Goal: Task Accomplishment & Management: Manage account settings

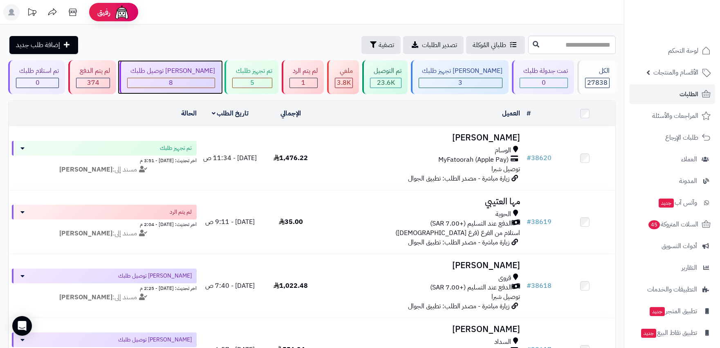
click at [170, 82] on span "8" at bounding box center [171, 83] width 4 height 10
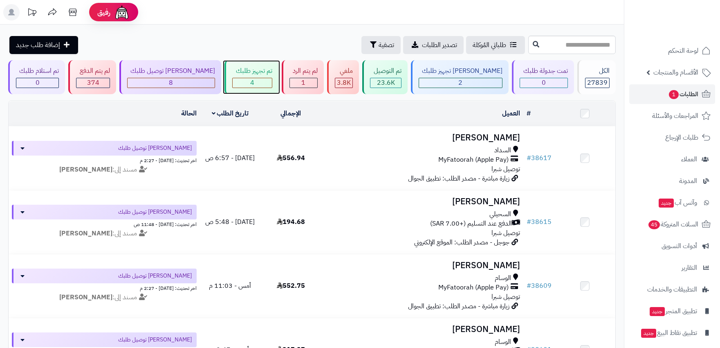
click at [255, 86] on div "4" at bounding box center [252, 82] width 39 height 9
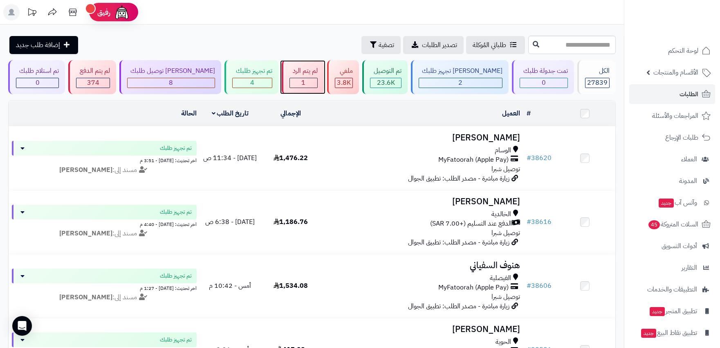
click at [309, 87] on div "1" at bounding box center [303, 82] width 27 height 9
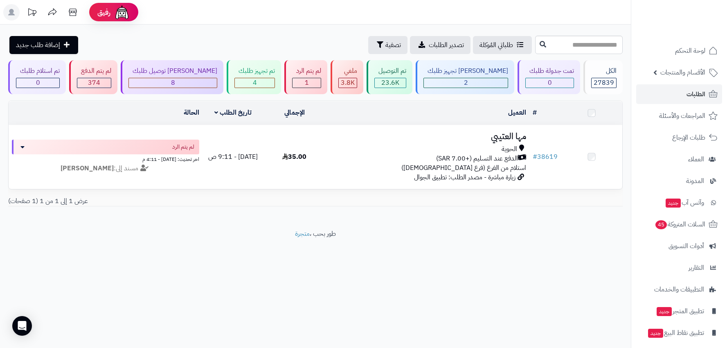
click at [376, 164] on div "الحوية الدفع عند التسليم (+7.00 SAR) استلام من الفرع (فرع الحوية)" at bounding box center [427, 158] width 198 height 28
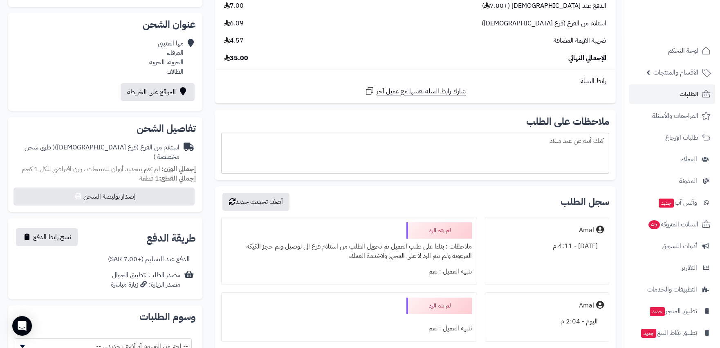
scroll to position [227, 0]
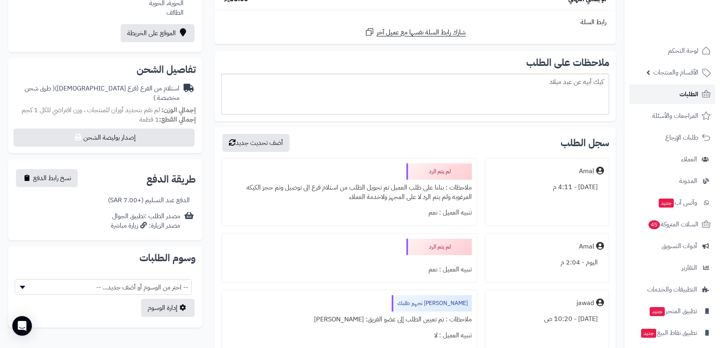
click at [690, 99] on span "الطلبات" at bounding box center [689, 93] width 19 height 11
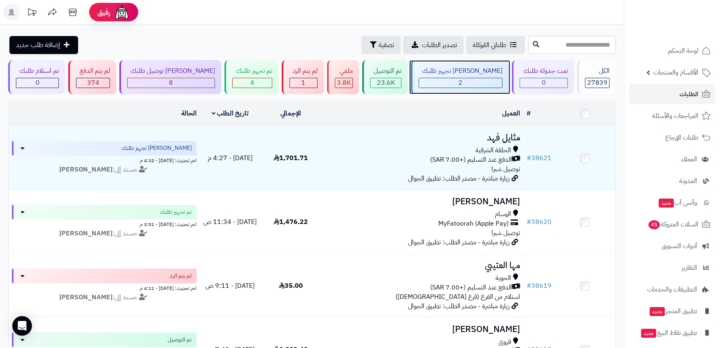
click at [472, 83] on div "2" at bounding box center [460, 82] width 83 height 9
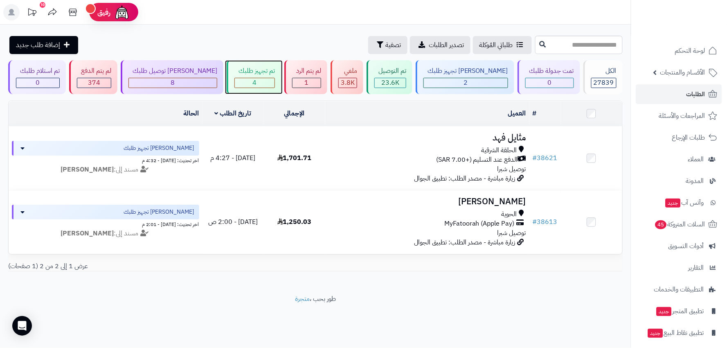
click at [259, 87] on div "4" at bounding box center [255, 82] width 40 height 9
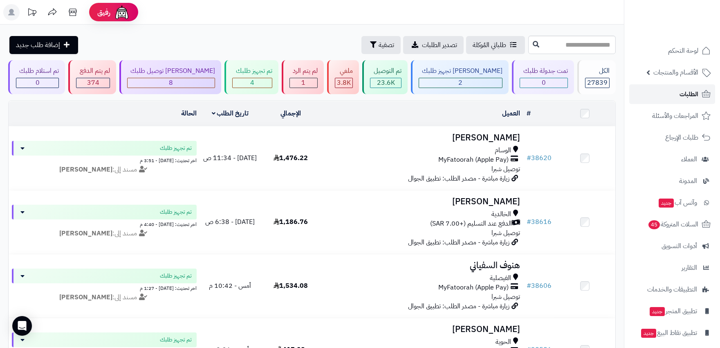
click at [681, 95] on span "الطلبات" at bounding box center [689, 93] width 19 height 11
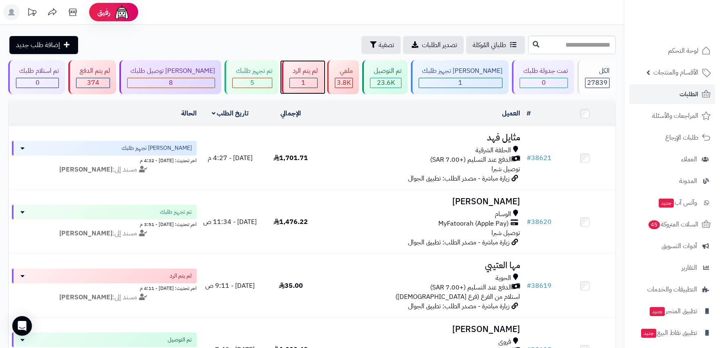
click at [311, 85] on div "1" at bounding box center [303, 82] width 27 height 9
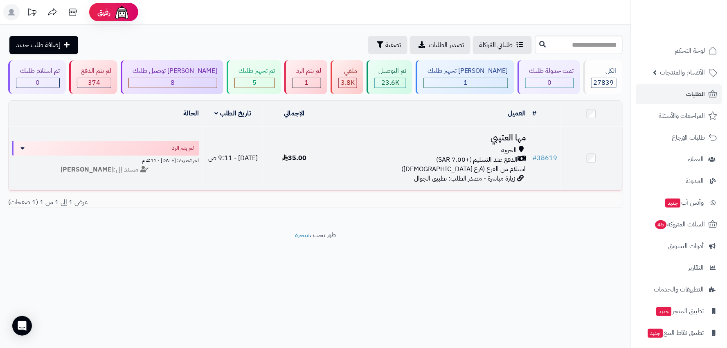
click at [366, 158] on div "الدفع عند التسليم (+7.00 SAR)" at bounding box center [427, 159] width 198 height 9
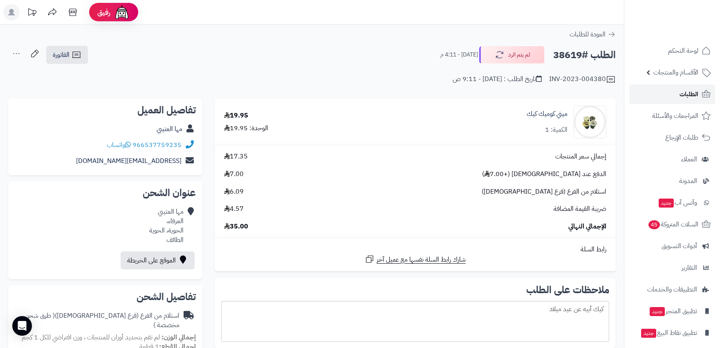
click at [687, 92] on span "الطلبات" at bounding box center [689, 93] width 19 height 11
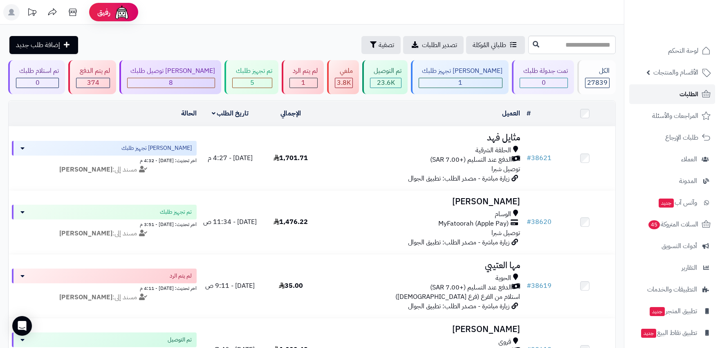
click at [684, 92] on span "الطلبات" at bounding box center [689, 93] width 19 height 11
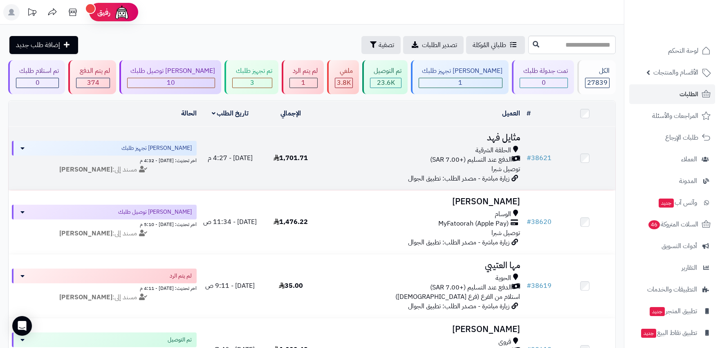
click at [357, 159] on div "الدفع عند التسليم (+7.00 SAR)" at bounding box center [421, 159] width 195 height 9
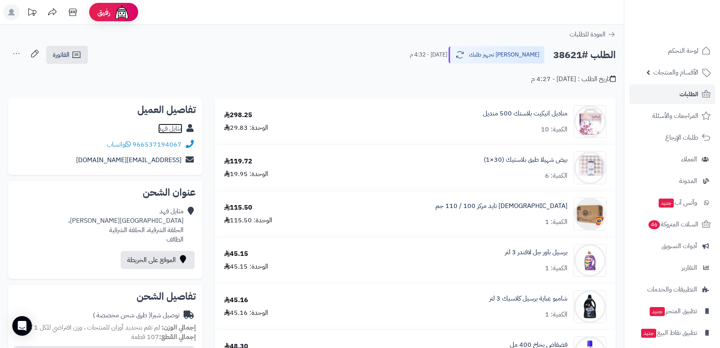
click at [177, 127] on link "مثايل فهد" at bounding box center [170, 128] width 24 height 10
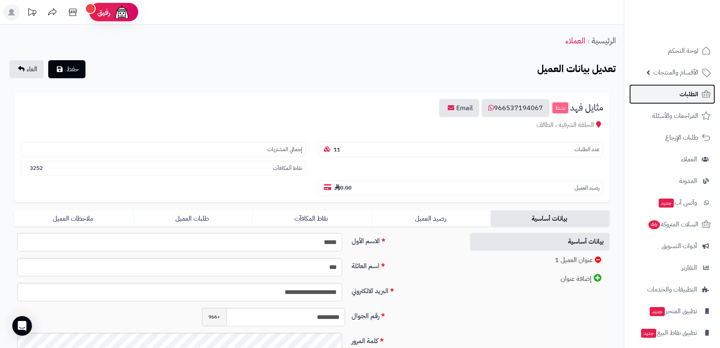
click at [682, 90] on span "الطلبات" at bounding box center [689, 93] width 19 height 11
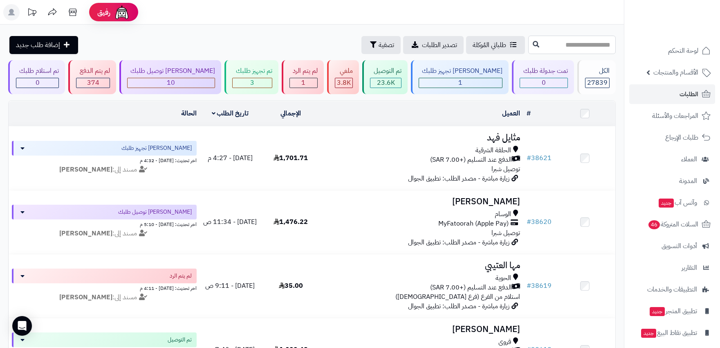
click at [534, 44] on input "text" at bounding box center [572, 45] width 88 height 18
type input "*****"
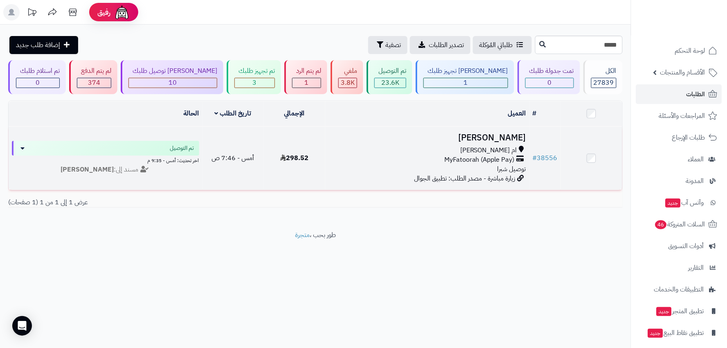
click at [398, 174] on td "خالد الزهراني ام العراد MyFatoorah (Apple Pay) توصيل شبرا زيارة مباشرة - مصدر ا…" at bounding box center [427, 157] width 204 height 63
click at [402, 163] on div "ام العراد MyFatoorah (Apple Pay) توصيل شبرا" at bounding box center [427, 160] width 198 height 28
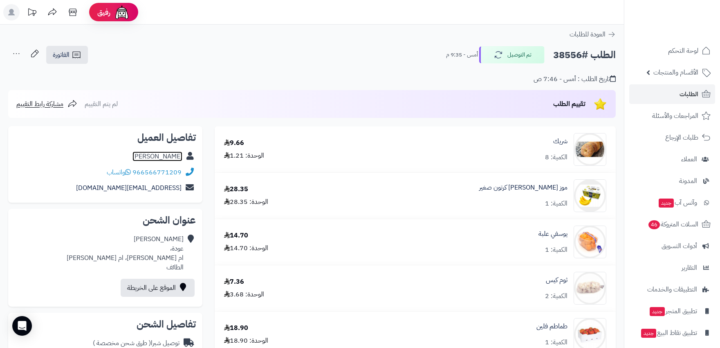
click at [168, 154] on link "خالد الزهراني" at bounding box center [157, 156] width 50 height 10
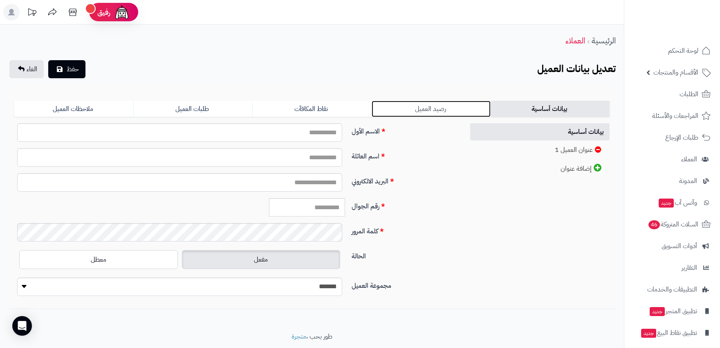
click at [412, 105] on link "رصيد العميل" at bounding box center [431, 109] width 119 height 16
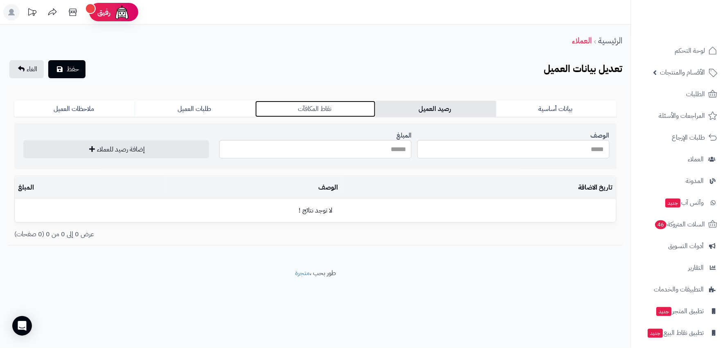
click at [340, 108] on link "نقاط المكافآت" at bounding box center [315, 109] width 120 height 16
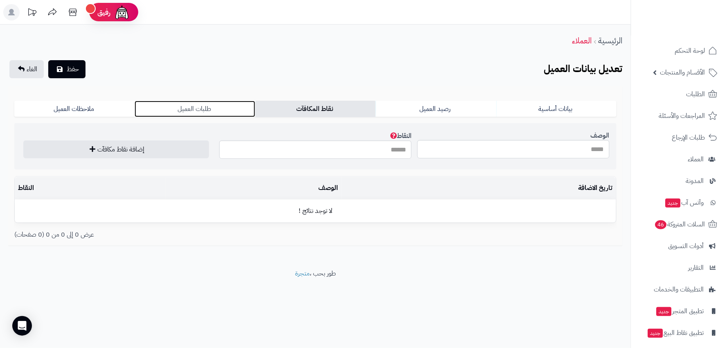
click at [208, 108] on link "طلبات العميل" at bounding box center [195, 109] width 120 height 16
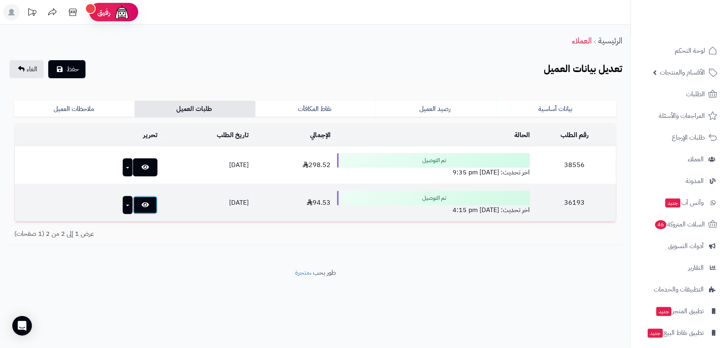
click at [133, 202] on link at bounding box center [145, 205] width 25 height 18
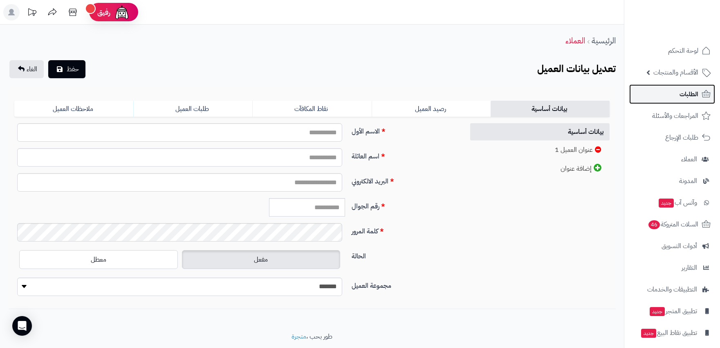
click at [677, 97] on link "الطلبات" at bounding box center [672, 94] width 86 height 20
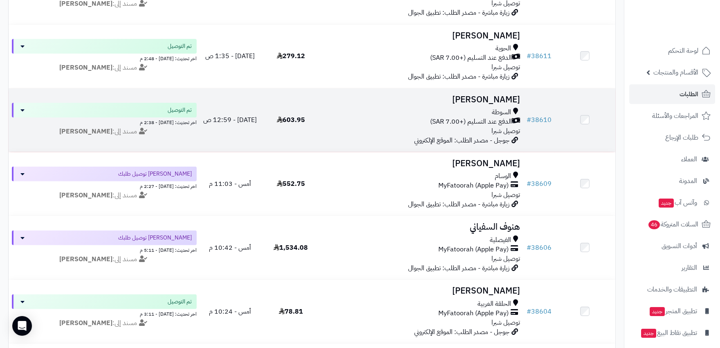
scroll to position [727, 0]
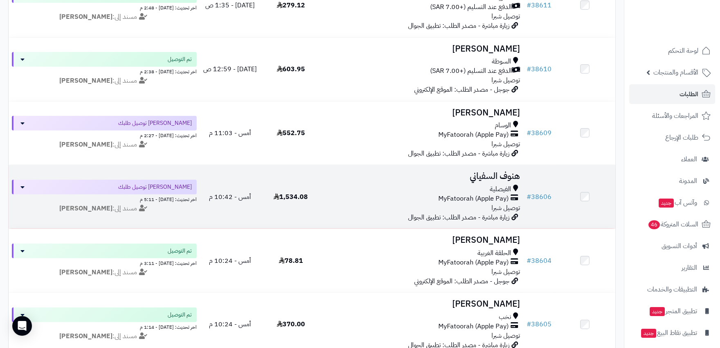
click at [417, 189] on div "الفيصلية" at bounding box center [421, 188] width 195 height 9
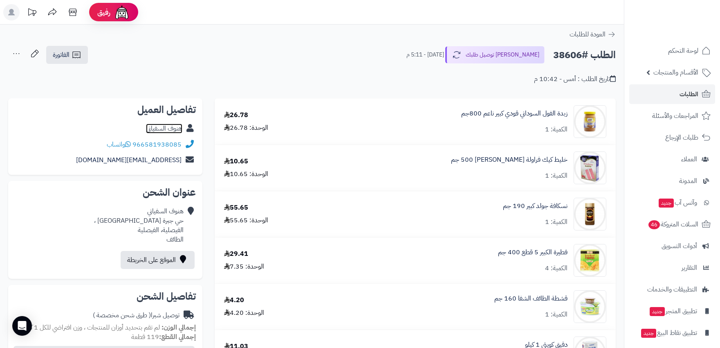
click at [169, 131] on link "هنوف السفياني" at bounding box center [164, 128] width 36 height 10
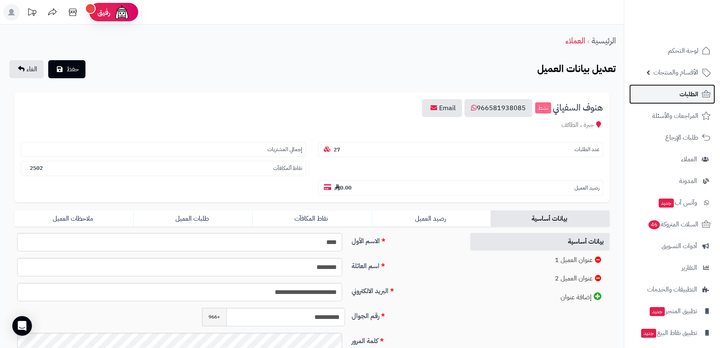
click at [679, 99] on link "الطلبات" at bounding box center [672, 94] width 86 height 20
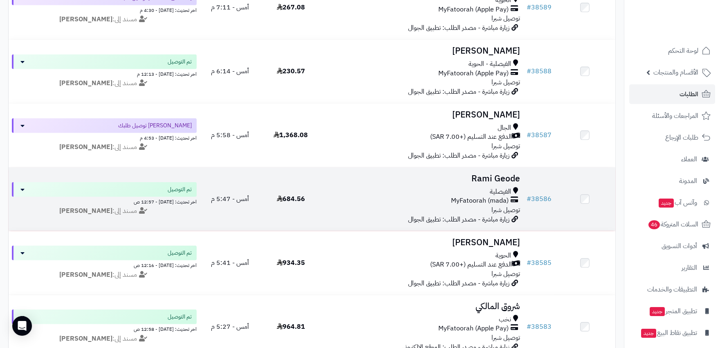
scroll to position [1788, 0]
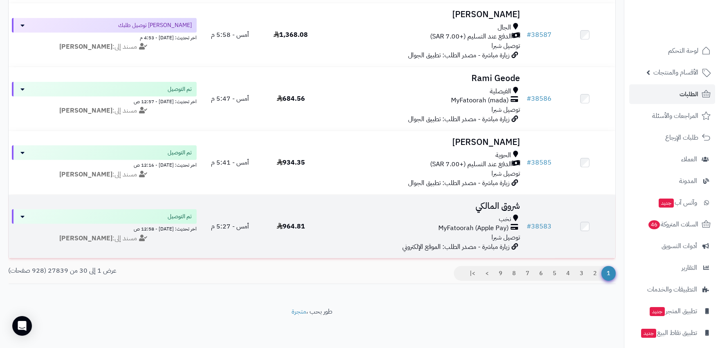
click at [386, 214] on div "نخب" at bounding box center [421, 218] width 195 height 9
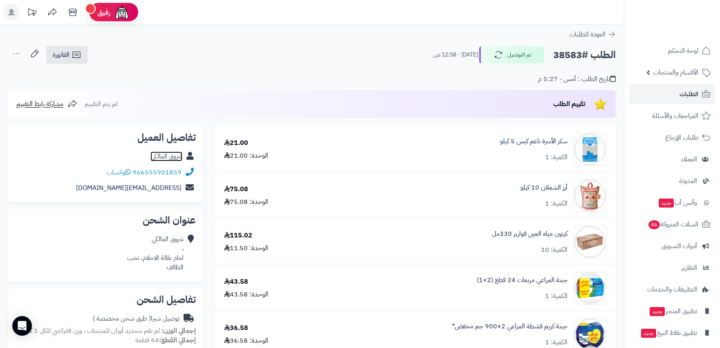
click at [177, 154] on link "شروق المالكي" at bounding box center [166, 156] width 32 height 10
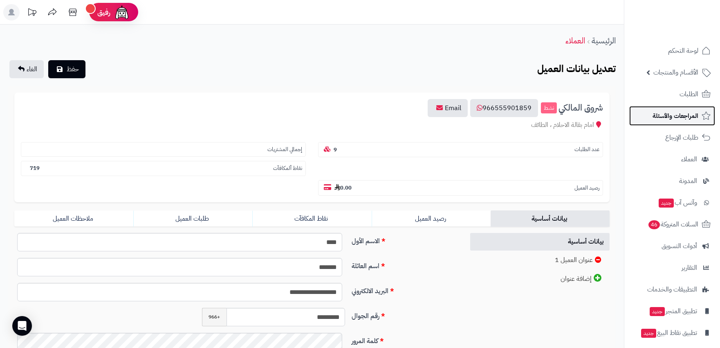
click at [672, 107] on link "المراجعات والأسئلة" at bounding box center [672, 116] width 86 height 20
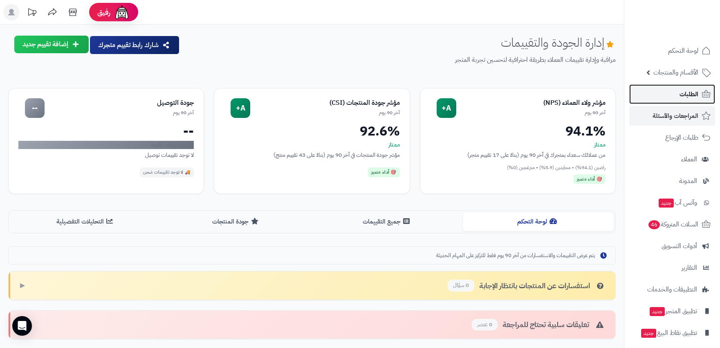
click at [671, 93] on link "الطلبات" at bounding box center [672, 94] width 86 height 20
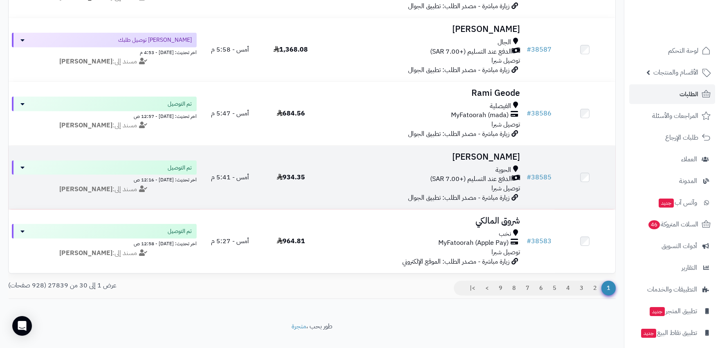
scroll to position [1788, 0]
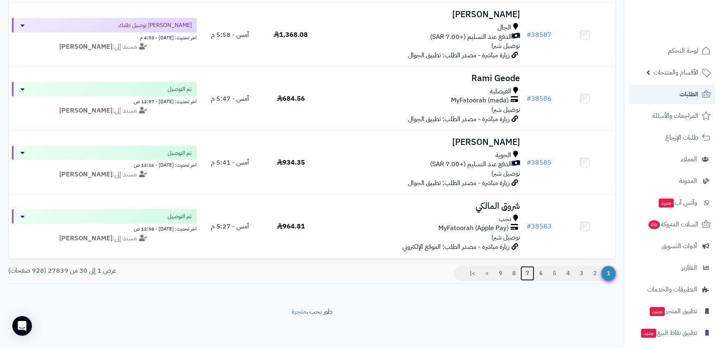
click at [529, 274] on link "7" at bounding box center [528, 273] width 14 height 15
click at [552, 271] on link "5" at bounding box center [555, 273] width 14 height 15
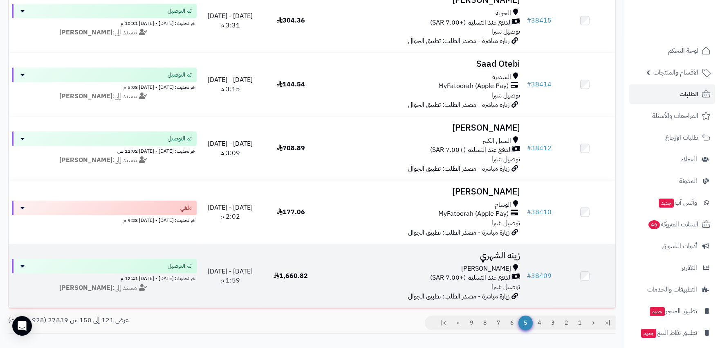
scroll to position [1788, 0]
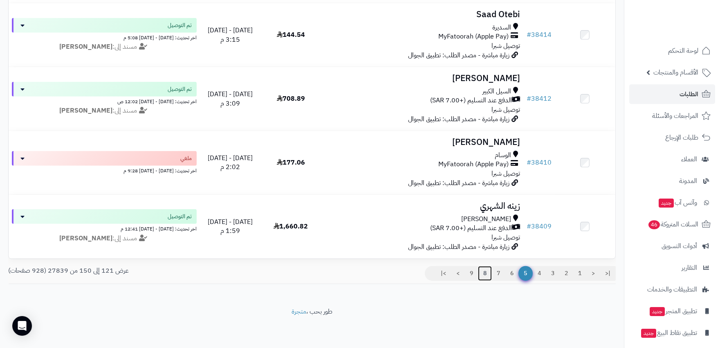
click at [481, 271] on link "8" at bounding box center [485, 273] width 14 height 15
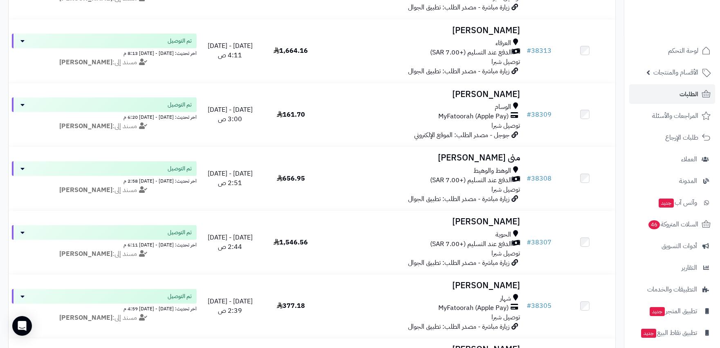
scroll to position [818, 0]
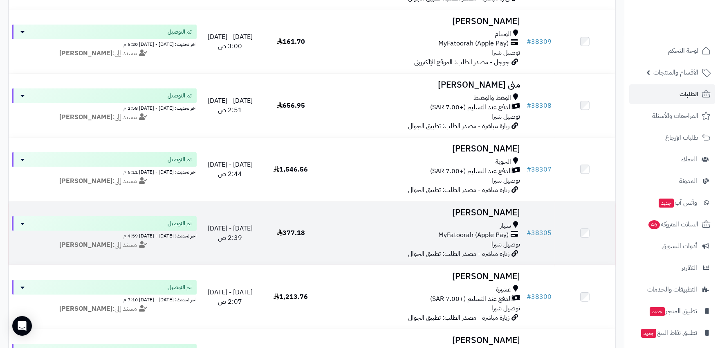
click at [406, 219] on td "سعيد الغامدي شهار MyFatoorah (Apple Pay) توصيل شبرا زيارة مباشرة - مصدر الطلب: …" at bounding box center [422, 232] width 202 height 63
click at [408, 231] on div "MyFatoorah (Apple Pay)" at bounding box center [421, 234] width 195 height 9
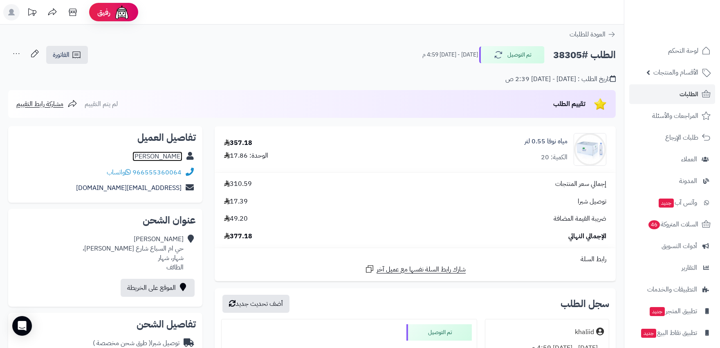
click at [182, 153] on link "سعيد الغامدي" at bounding box center [157, 156] width 50 height 10
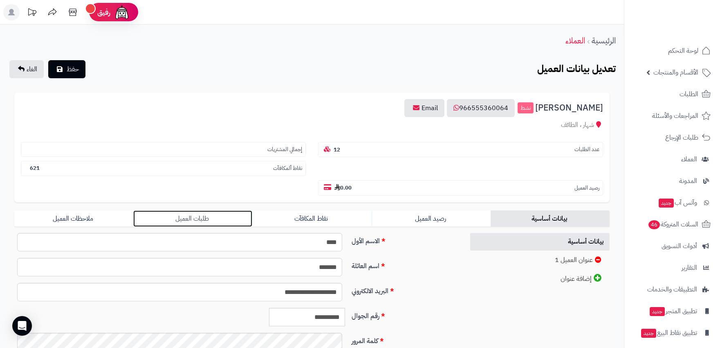
click at [203, 210] on link "طلبات العميل" at bounding box center [192, 218] width 119 height 16
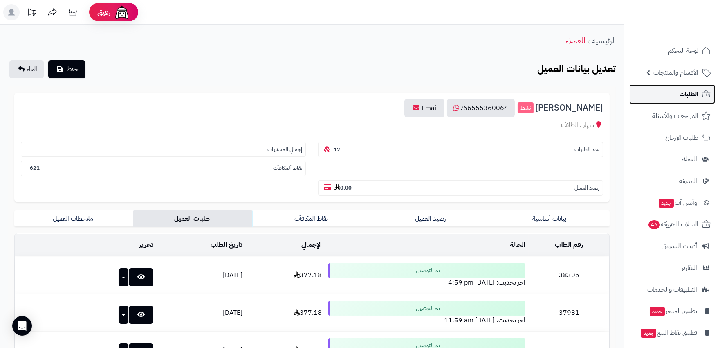
click at [669, 90] on link "الطلبات" at bounding box center [672, 94] width 86 height 20
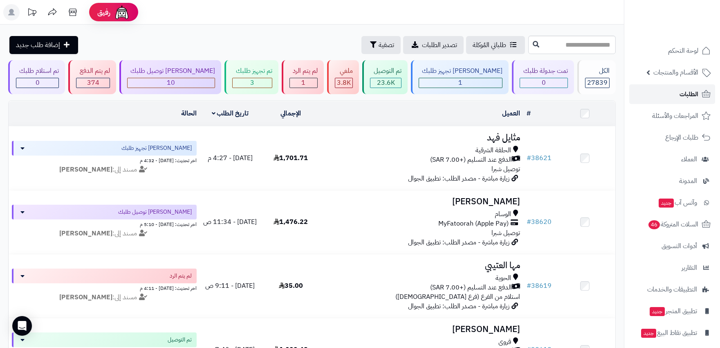
click at [669, 90] on link "الطلبات" at bounding box center [672, 94] width 86 height 20
click at [685, 93] on span "الطلبات" at bounding box center [689, 93] width 19 height 11
click at [691, 74] on span "الأقسام والمنتجات" at bounding box center [675, 72] width 45 height 11
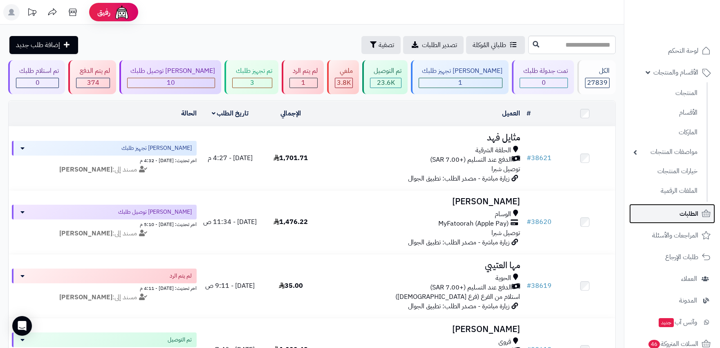
click at [680, 216] on span "الطلبات" at bounding box center [689, 213] width 19 height 11
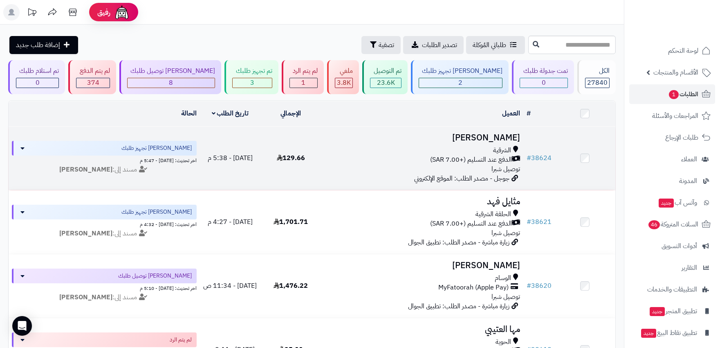
click at [346, 156] on div "الدفع عند التسليم (+7.00 SAR)" at bounding box center [421, 159] width 195 height 9
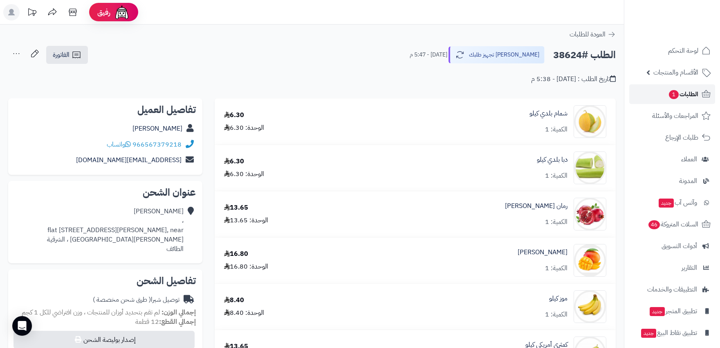
click at [674, 94] on span "1" at bounding box center [674, 94] width 10 height 9
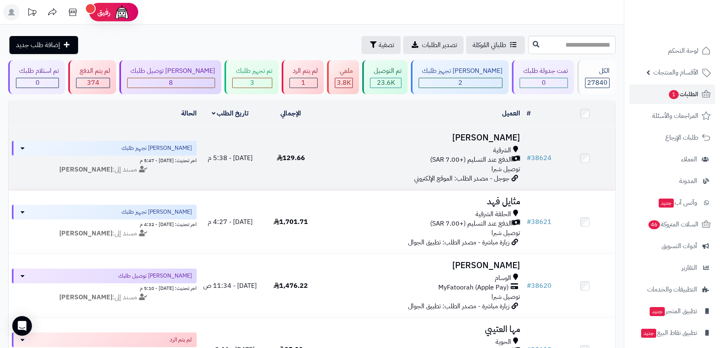
click at [398, 160] on div "الدفع عند التسليم (+7.00 SAR)" at bounding box center [421, 159] width 195 height 9
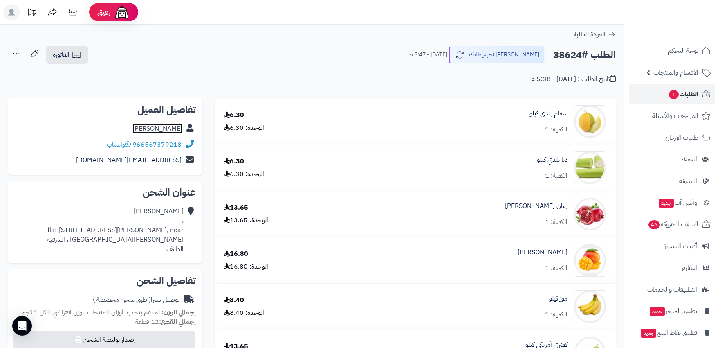
click at [171, 128] on link "[PERSON_NAME]" at bounding box center [157, 128] width 50 height 10
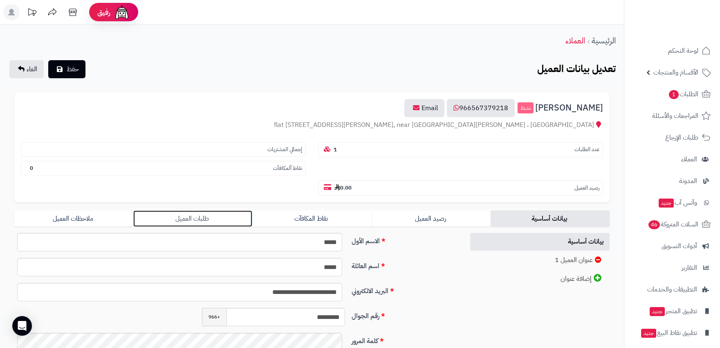
click at [209, 210] on link "طلبات العميل" at bounding box center [192, 218] width 119 height 16
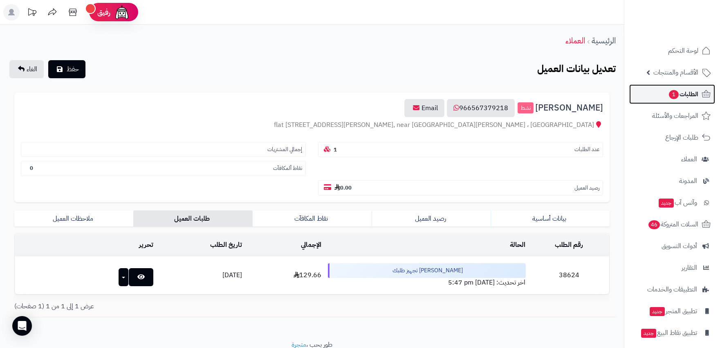
click at [678, 94] on span "الطلبات 1" at bounding box center [683, 93] width 30 height 11
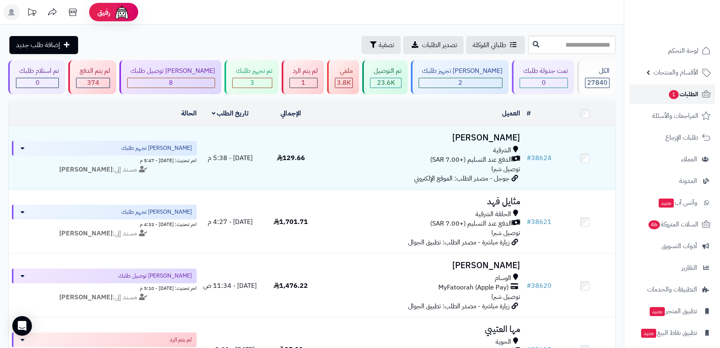
click at [698, 92] on span "الطلبات 1" at bounding box center [683, 93] width 30 height 11
click at [245, 75] on div "تم تجهيز طلبك" at bounding box center [252, 70] width 40 height 9
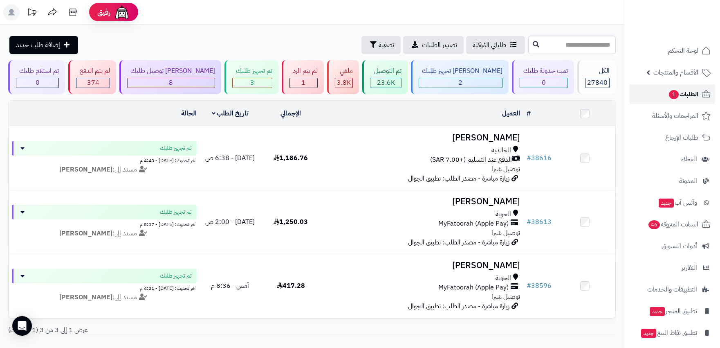
click at [671, 90] on span "1" at bounding box center [674, 94] width 10 height 9
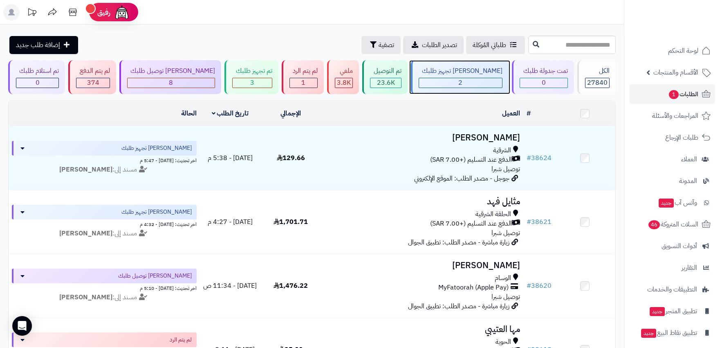
click at [471, 85] on div "2" at bounding box center [460, 82] width 83 height 9
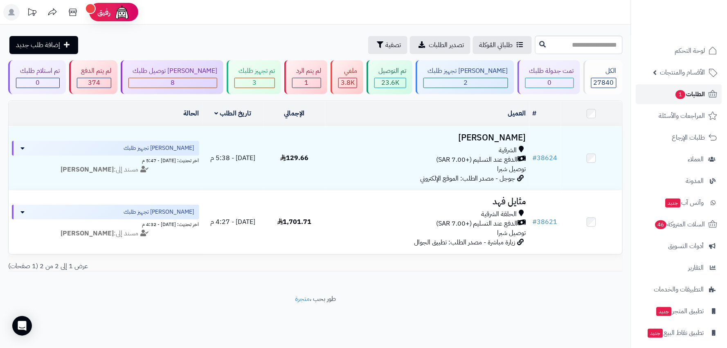
click at [698, 93] on span "الطلبات 1" at bounding box center [690, 93] width 30 height 11
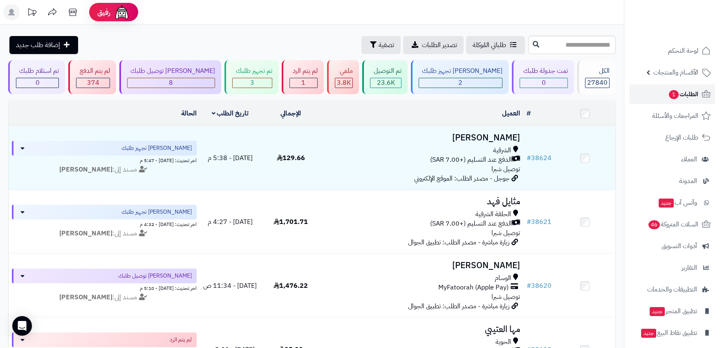
click at [682, 90] on span "الطلبات 1" at bounding box center [683, 93] width 30 height 11
